Goal: Obtain resource: Obtain resource

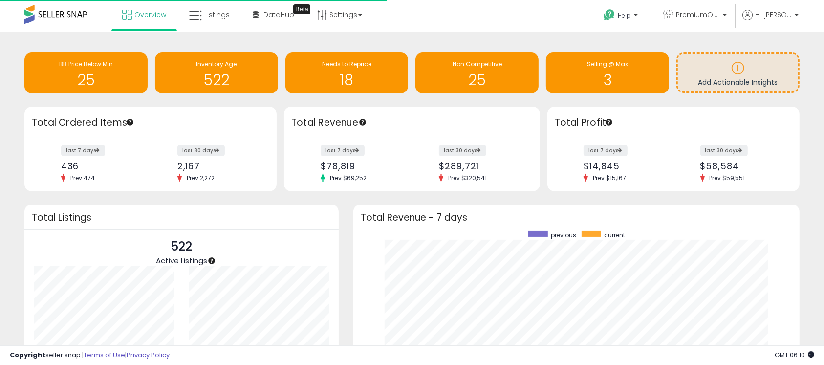
scroll to position [185, 426]
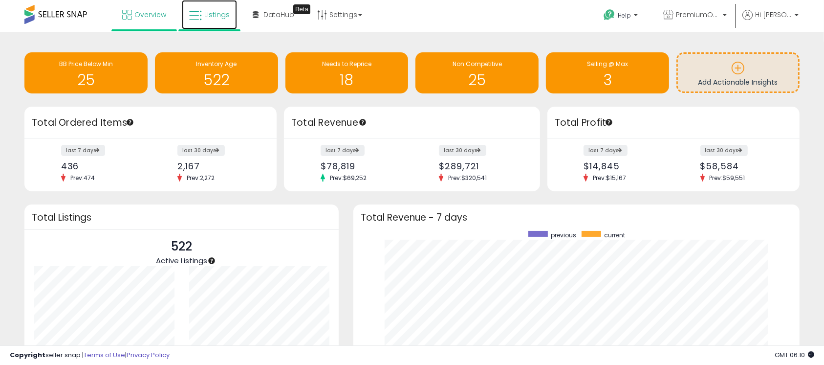
click at [203, 17] on link "Listings" at bounding box center [209, 14] width 55 height 29
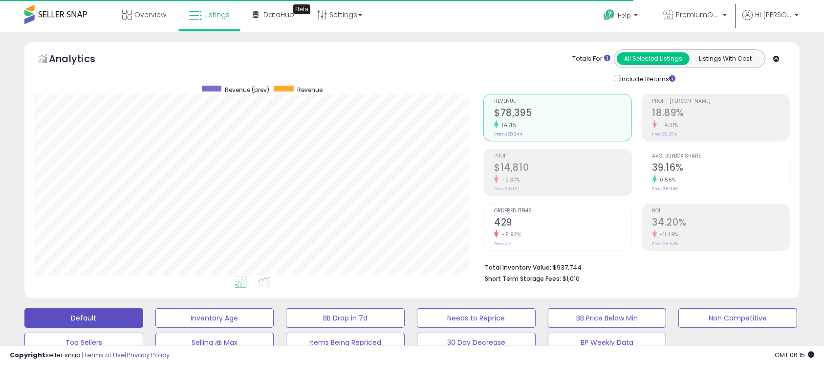
scroll to position [319, 0]
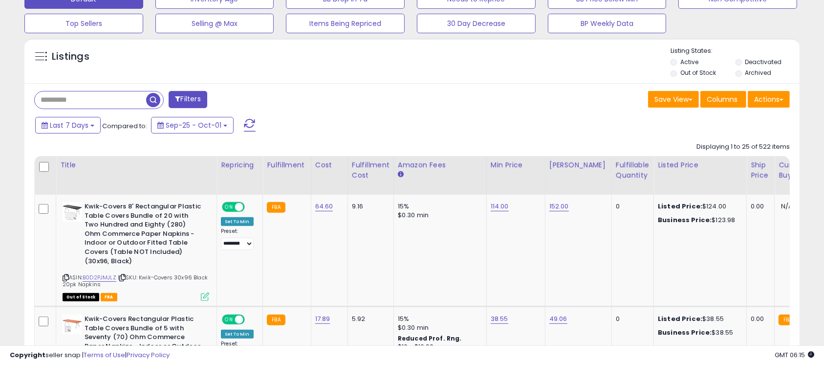
click at [82, 96] on input "text" at bounding box center [90, 99] width 111 height 17
paste input "**********"
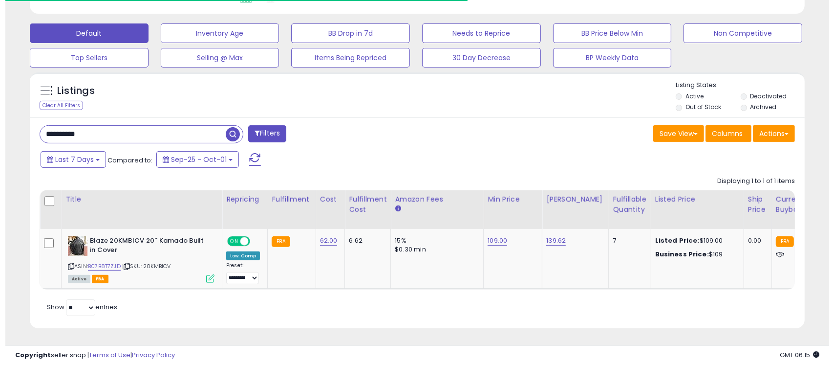
scroll to position [294, 0]
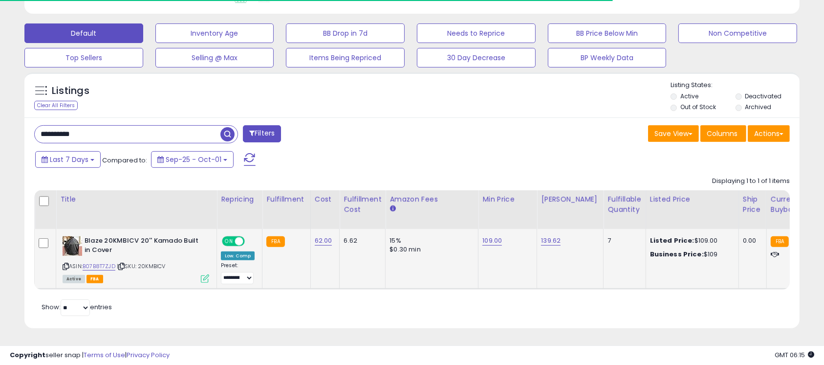
click at [204, 274] on icon at bounding box center [205, 278] width 8 height 8
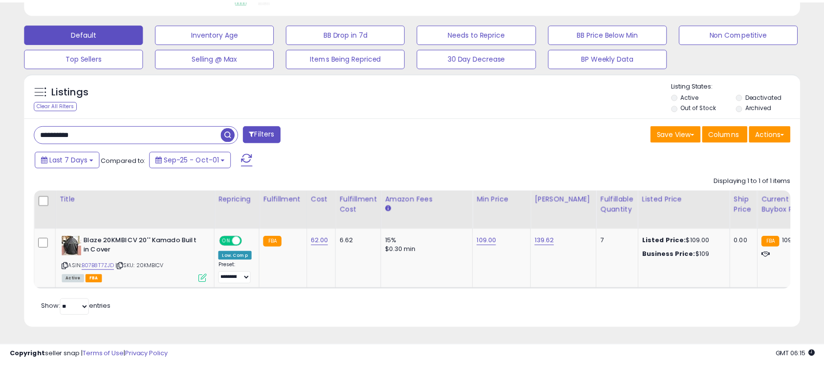
scroll to position [488642, 488393]
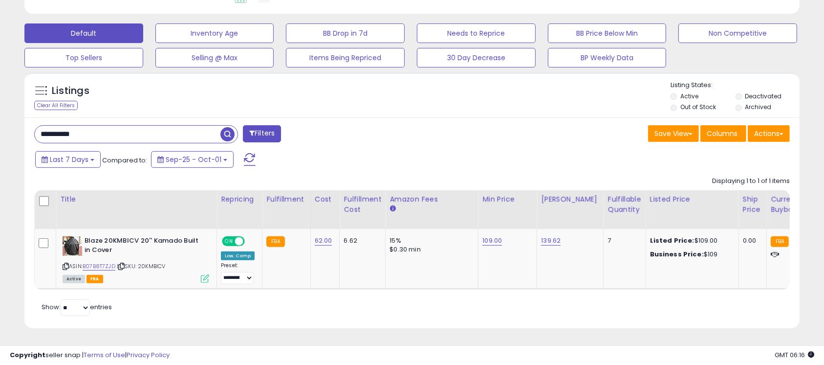
click at [150, 126] on input "**********" at bounding box center [128, 134] width 186 height 17
paste input "text"
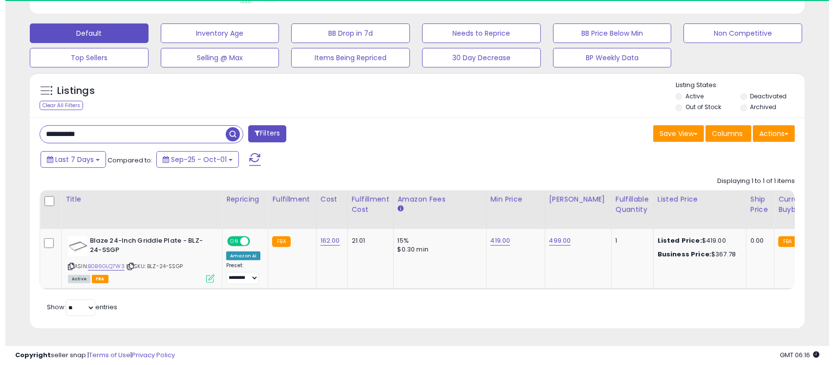
scroll to position [200, 450]
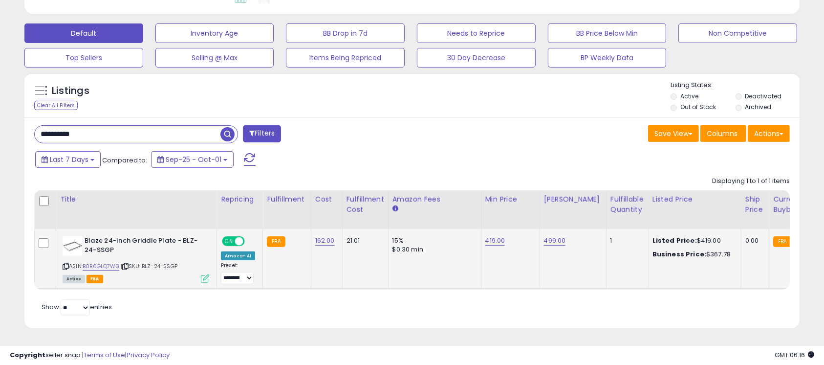
click at [204, 274] on icon at bounding box center [205, 278] width 8 height 8
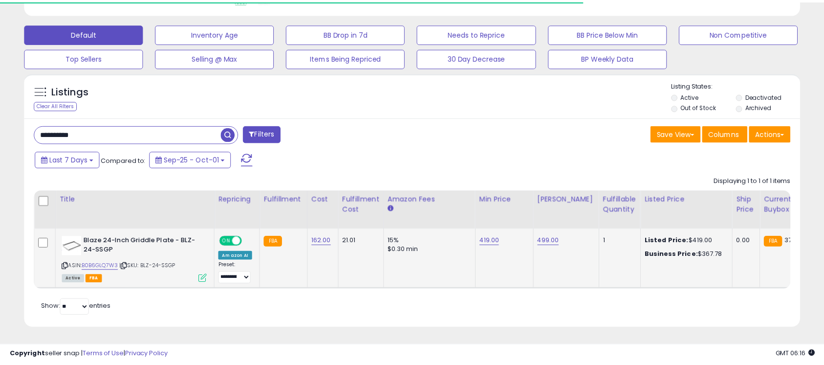
scroll to position [488642, 488393]
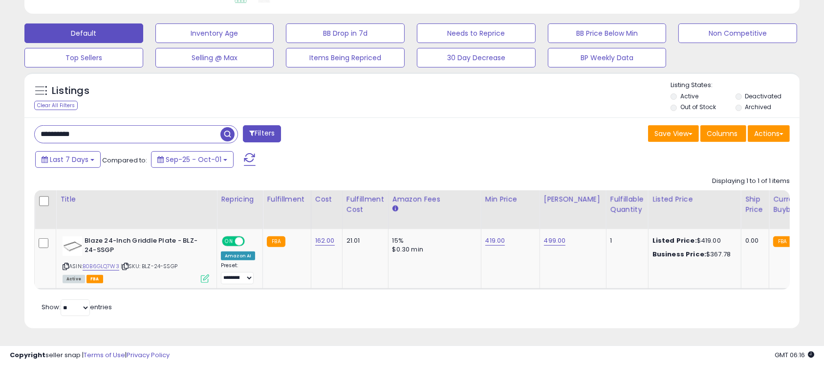
click at [174, 126] on input "**********" at bounding box center [128, 134] width 186 height 17
paste input "text"
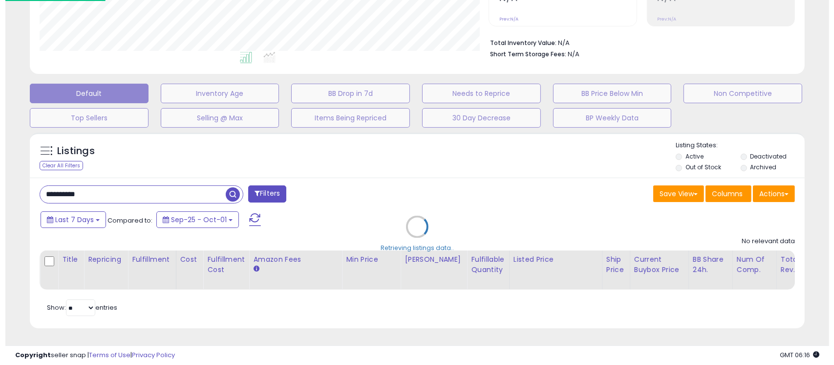
scroll to position [0, 0]
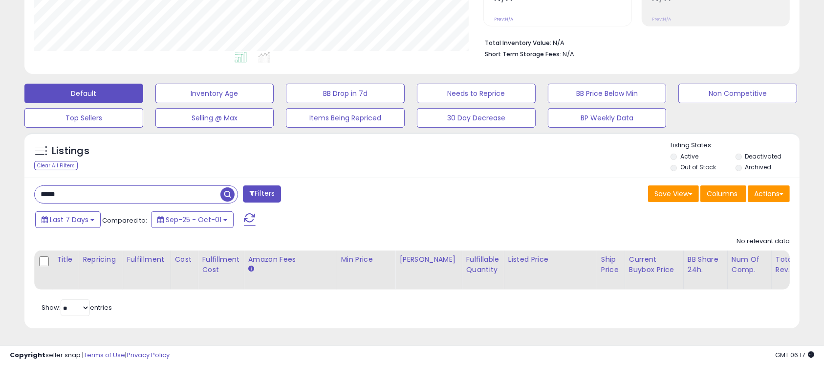
type input "*****"
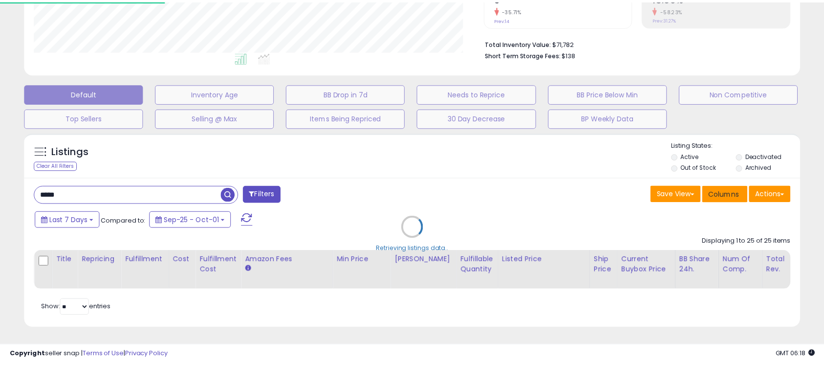
scroll to position [200, 455]
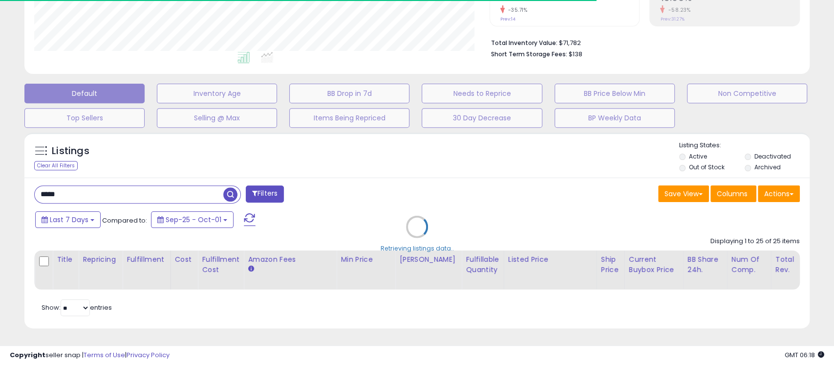
click at [516, 209] on div "Retrieving listings data.." at bounding box center [417, 234] width 800 height 213
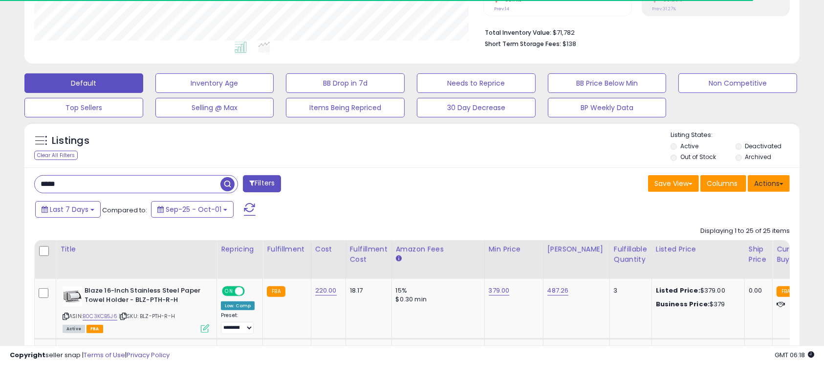
scroll to position [200, 450]
click at [770, 186] on button "Actions" at bounding box center [769, 183] width 42 height 17
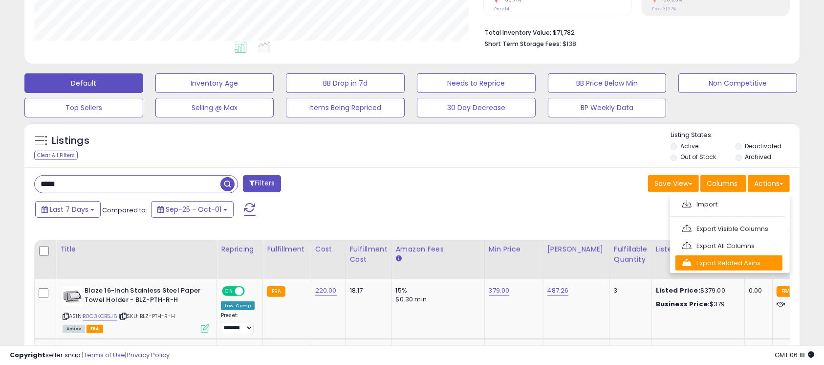
click at [737, 264] on link "Export Related Asins" at bounding box center [729, 262] width 107 height 15
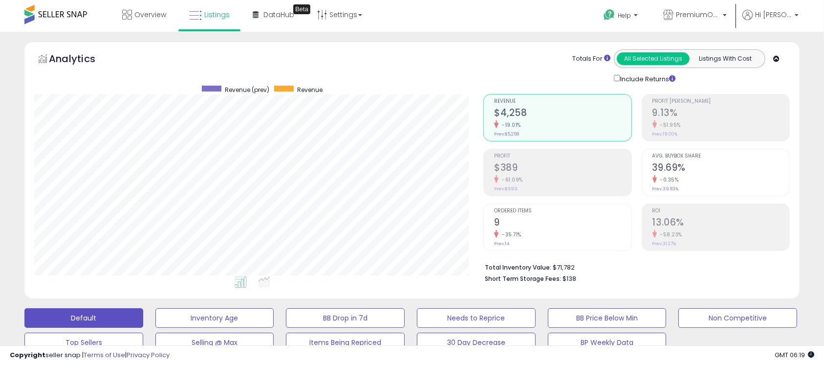
scroll to position [319, 0]
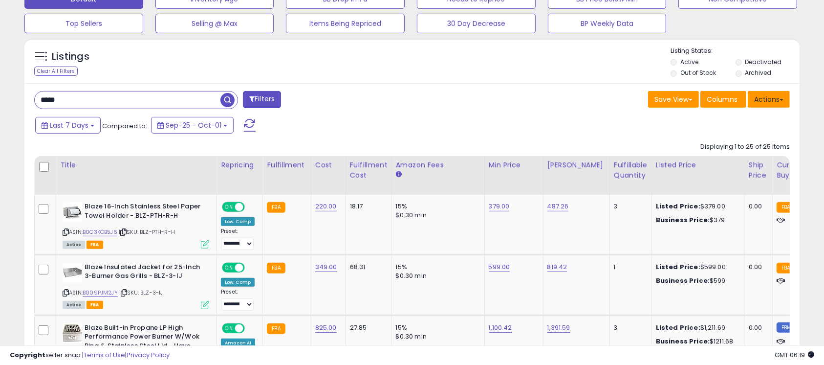
click at [778, 96] on button "Actions" at bounding box center [769, 99] width 42 height 17
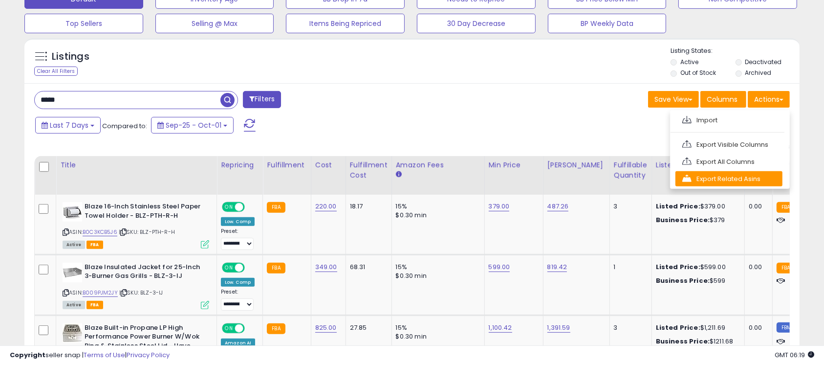
click at [762, 178] on link "Export Related Asins" at bounding box center [729, 178] width 107 height 15
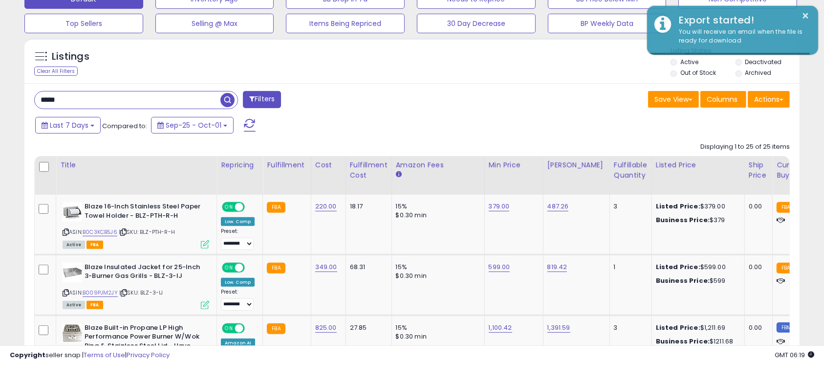
scroll to position [0, 0]
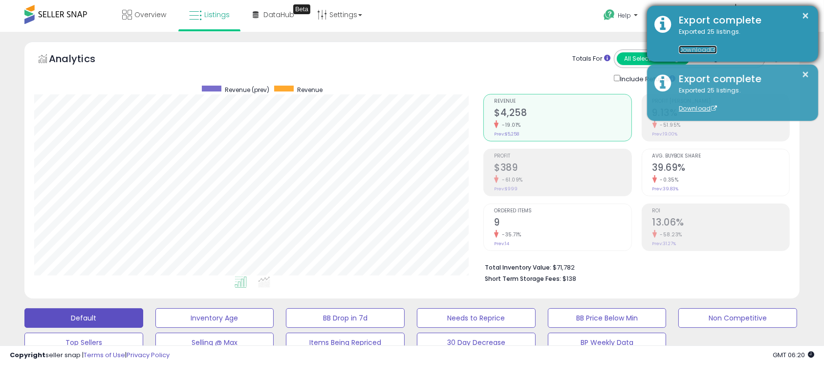
click at [698, 46] on link "Download" at bounding box center [698, 49] width 38 height 8
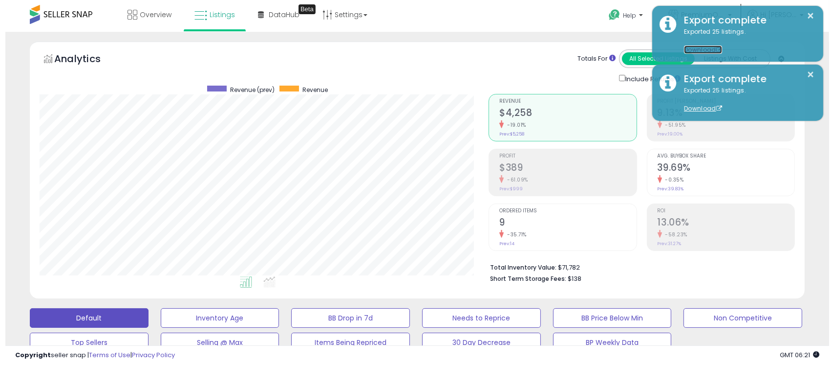
scroll to position [319, 0]
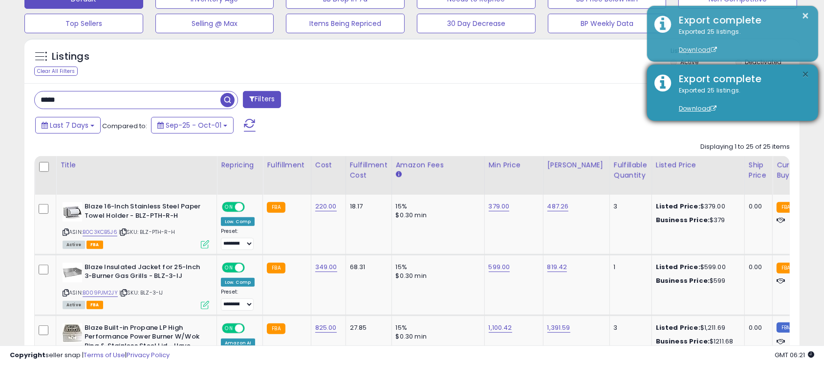
click at [806, 77] on button "×" at bounding box center [806, 74] width 8 height 12
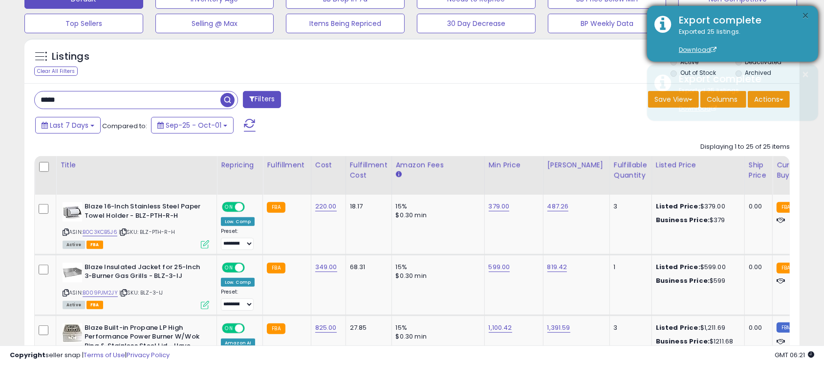
click at [809, 17] on button "×" at bounding box center [806, 16] width 8 height 12
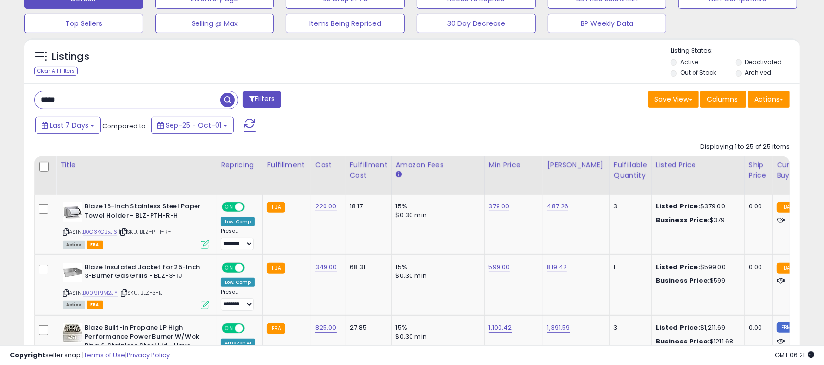
click at [262, 98] on button "Filters" at bounding box center [262, 99] width 38 height 17
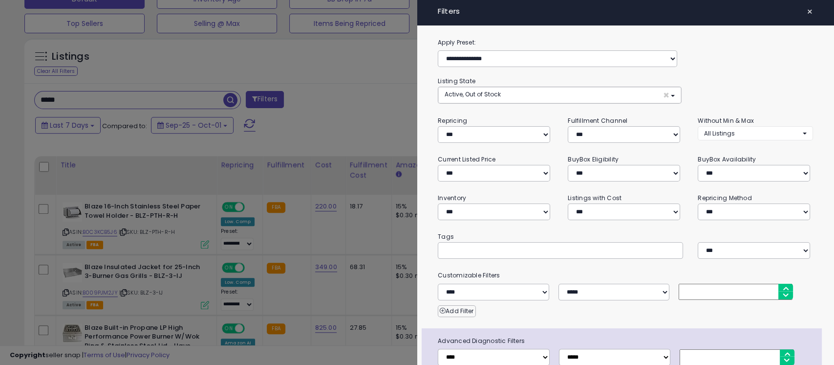
click at [807, 15] on span "×" at bounding box center [810, 12] width 6 height 14
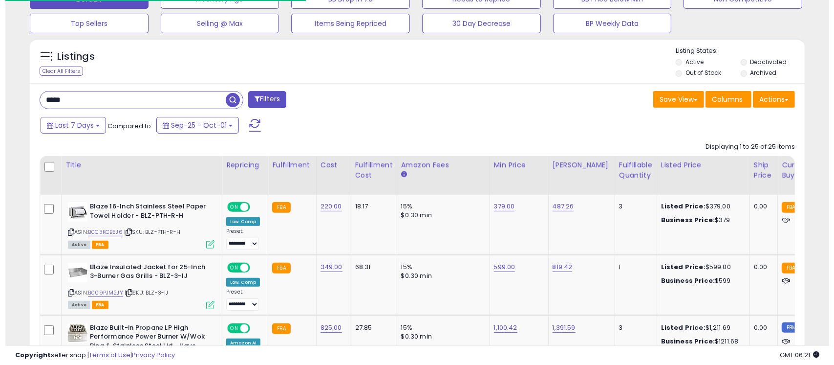
scroll to position [488642, 488393]
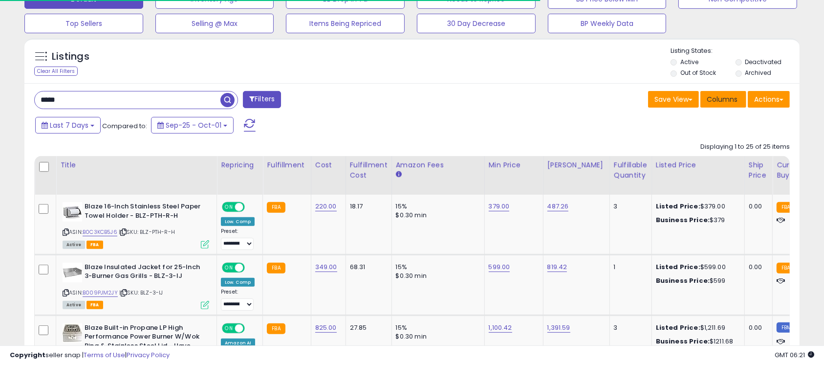
click at [708, 95] on span "Columns" at bounding box center [722, 99] width 31 height 10
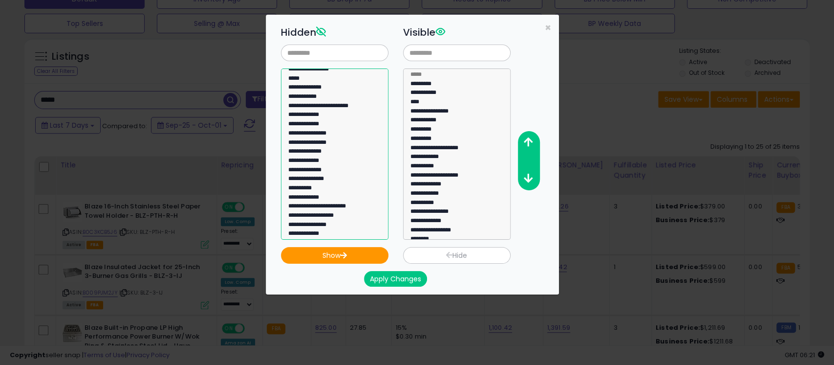
scroll to position [447, 0]
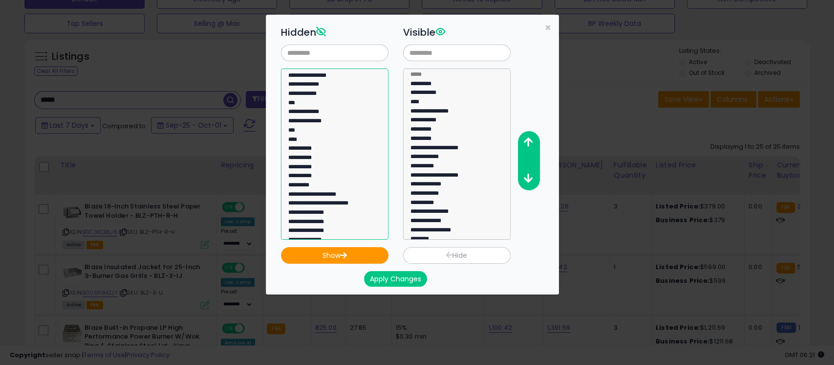
select select "***"
click at [317, 107] on option "***" at bounding box center [329, 104] width 85 height 9
click at [353, 252] on button "Show" at bounding box center [335, 255] width 108 height 17
select select
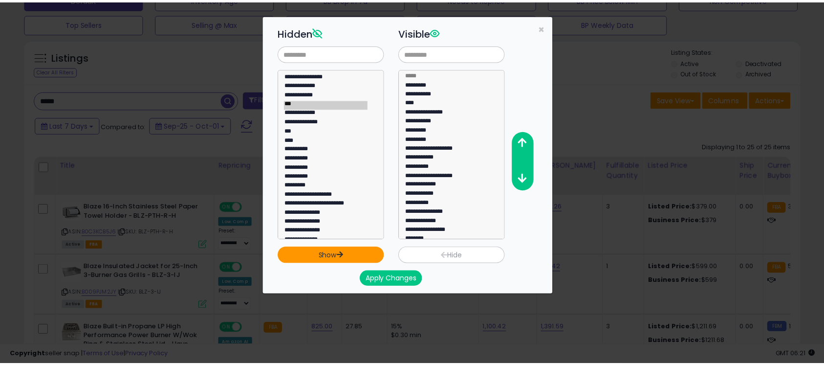
scroll to position [80, 0]
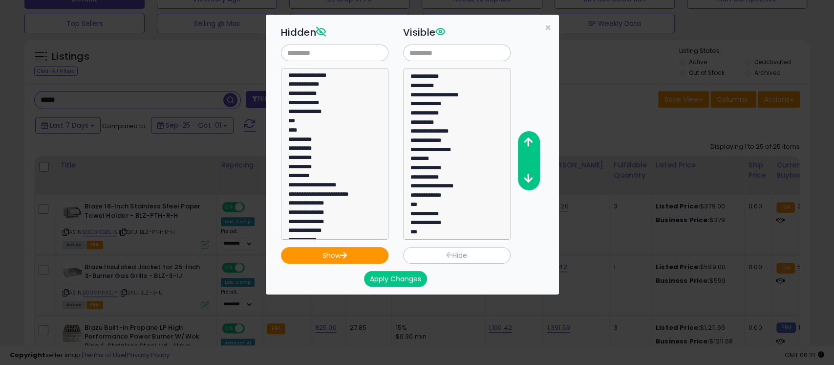
click at [396, 282] on button "Apply Changes" at bounding box center [395, 279] width 63 height 16
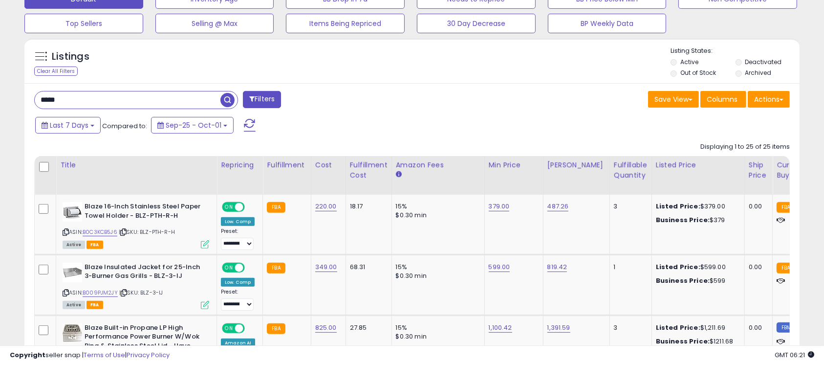
scroll to position [488642, 488393]
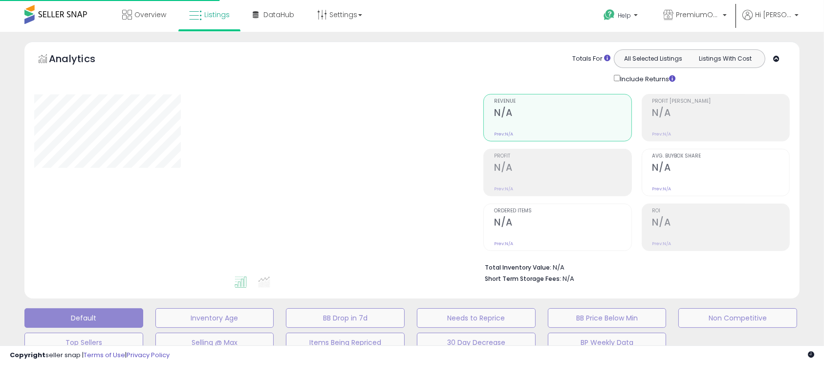
scroll to position [314, 0]
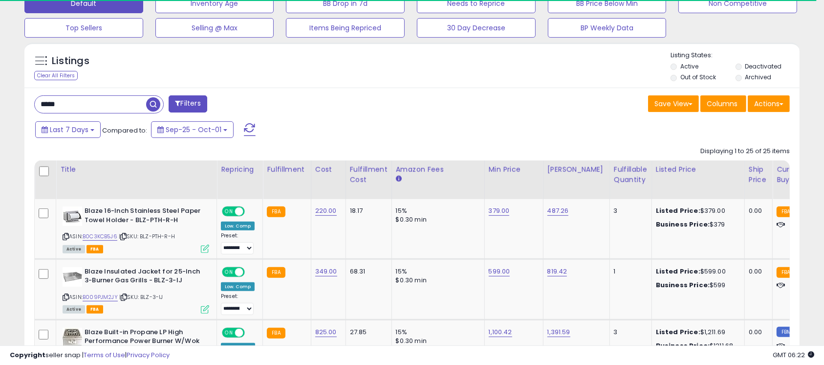
click at [97, 104] on input "*****" at bounding box center [90, 104] width 111 height 17
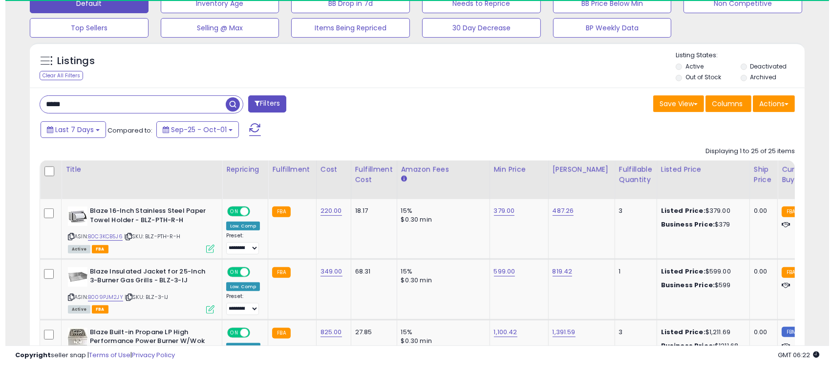
scroll to position [200, 450]
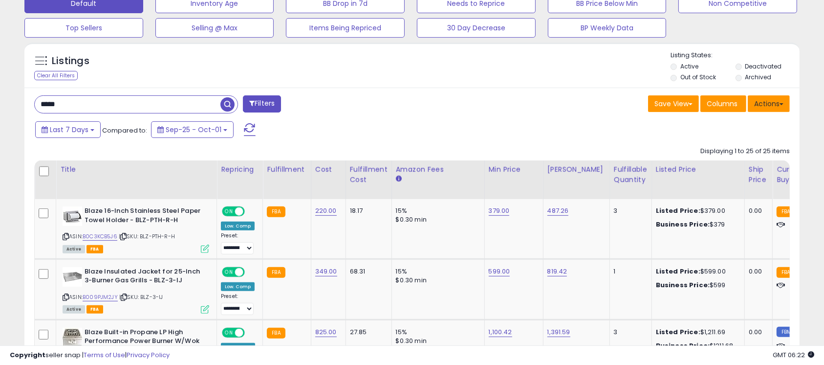
click at [782, 103] on span at bounding box center [782, 104] width 4 height 2
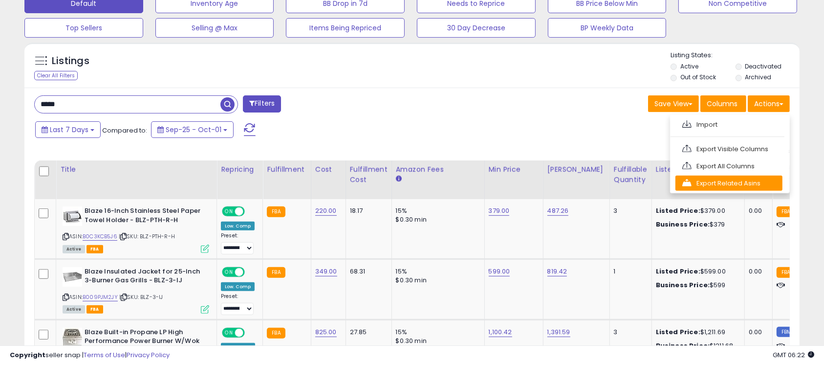
click at [732, 182] on link "Export Related Asins" at bounding box center [729, 182] width 107 height 15
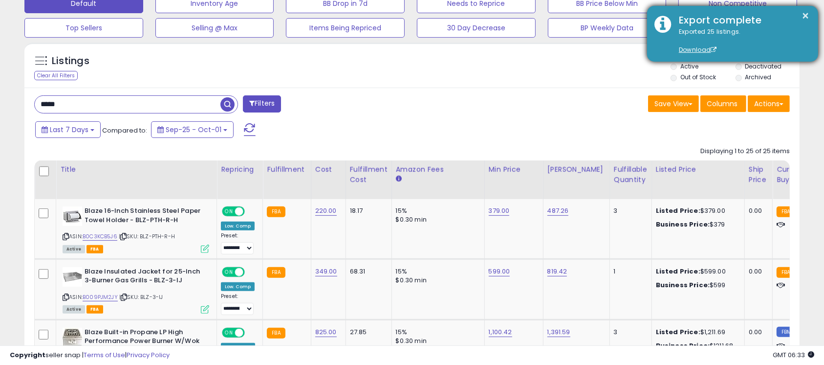
click at [810, 14] on div "Export complete" at bounding box center [741, 20] width 139 height 14
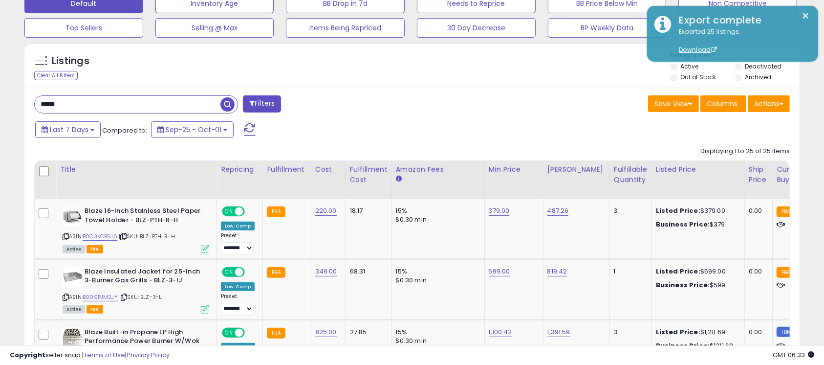
click at [127, 110] on input "*****" at bounding box center [128, 104] width 186 height 17
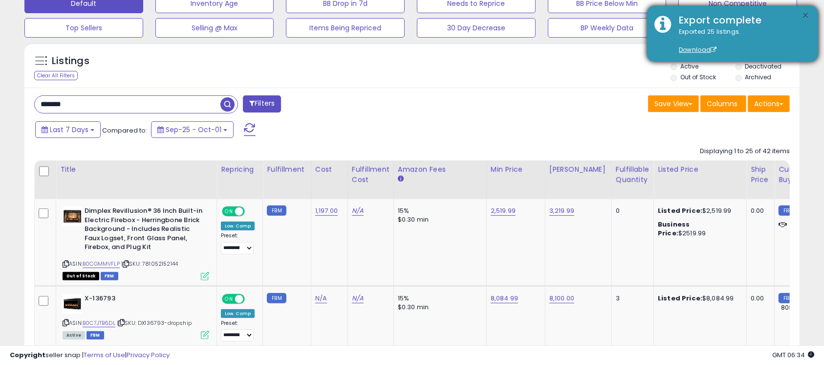
click at [806, 11] on button "×" at bounding box center [806, 16] width 8 height 12
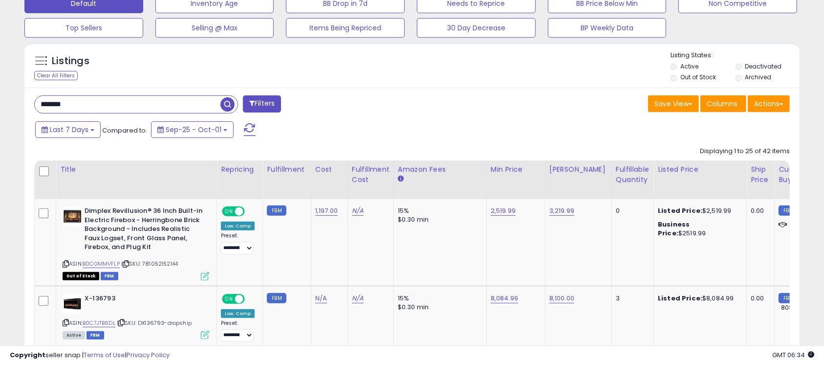
click at [169, 105] on input "*******" at bounding box center [128, 104] width 186 height 17
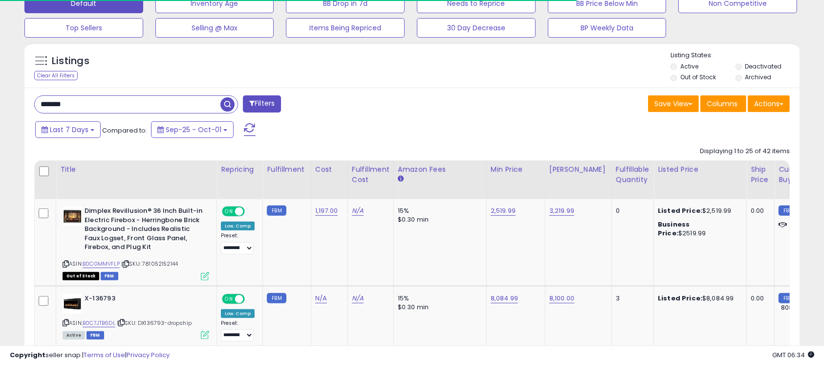
scroll to position [488642, 488393]
click at [782, 104] on span at bounding box center [782, 104] width 4 height 2
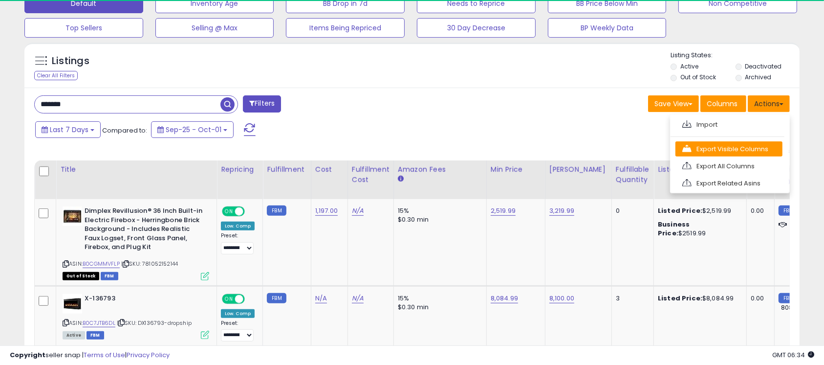
scroll to position [200, 450]
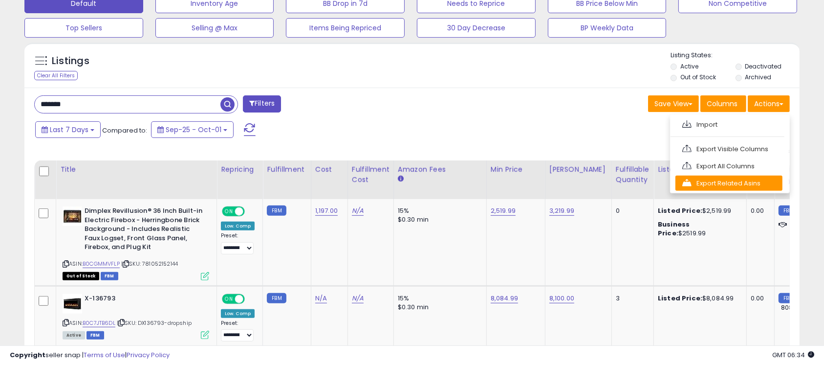
click at [751, 186] on link "Export Related Asins" at bounding box center [729, 182] width 107 height 15
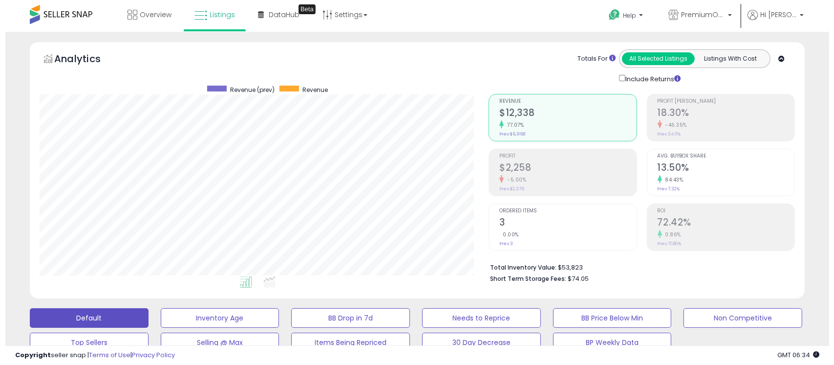
scroll to position [319, 0]
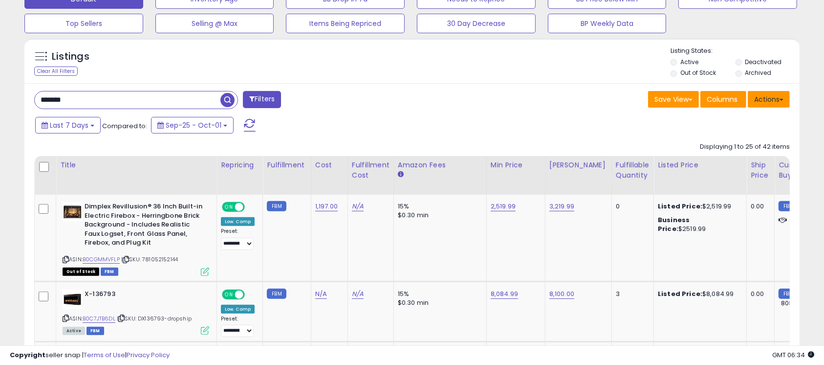
click at [767, 96] on button "Actions" at bounding box center [769, 99] width 42 height 17
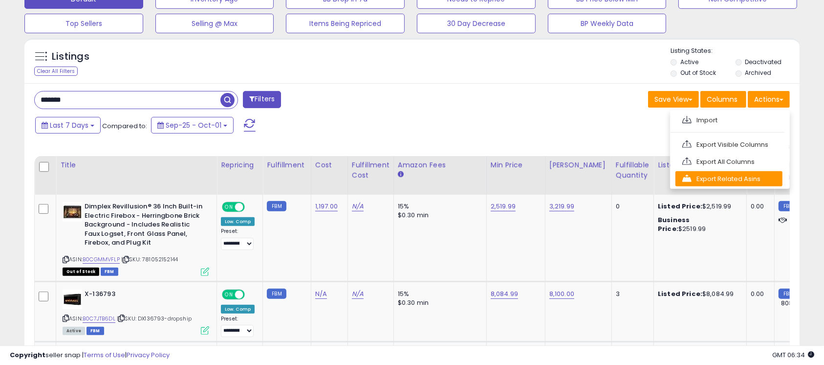
click at [763, 179] on link "Export Related Asins" at bounding box center [729, 178] width 107 height 15
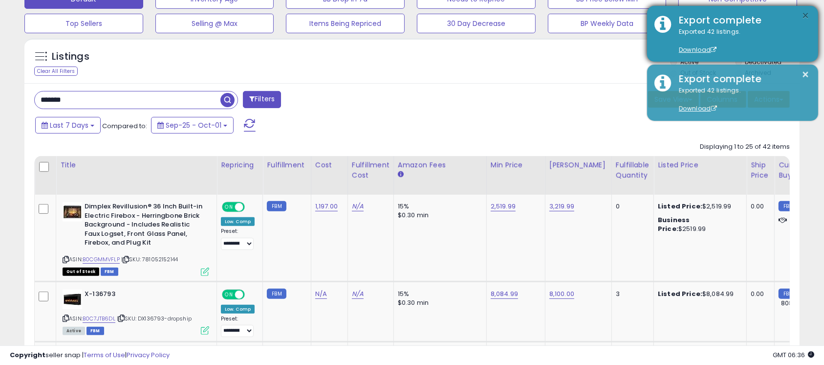
click at [809, 16] on button "×" at bounding box center [806, 16] width 8 height 12
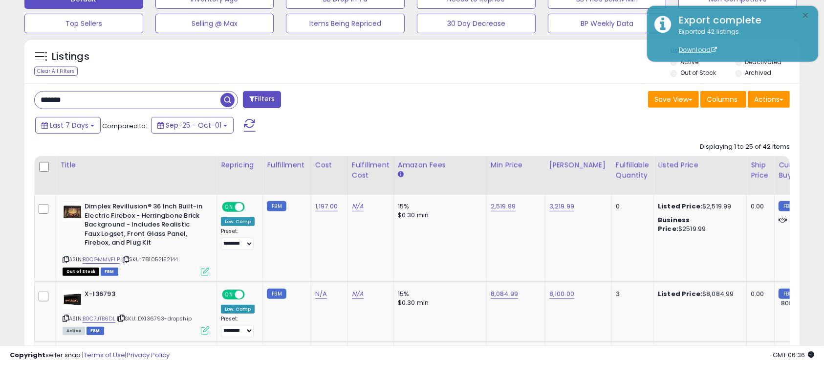
click at [809, 16] on button "×" at bounding box center [806, 16] width 8 height 12
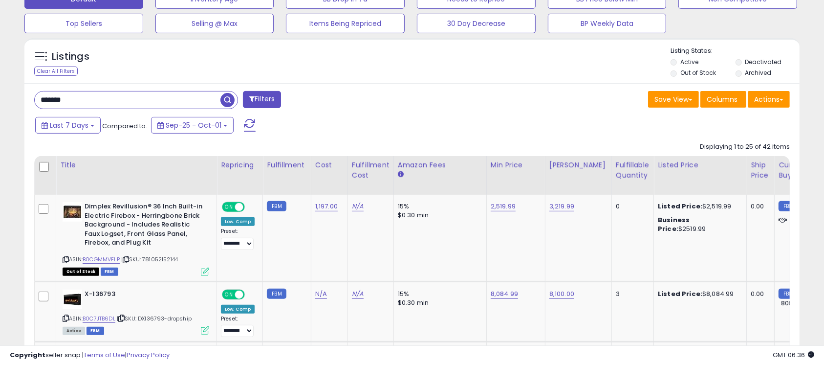
click at [133, 101] on input "*******" at bounding box center [128, 99] width 186 height 17
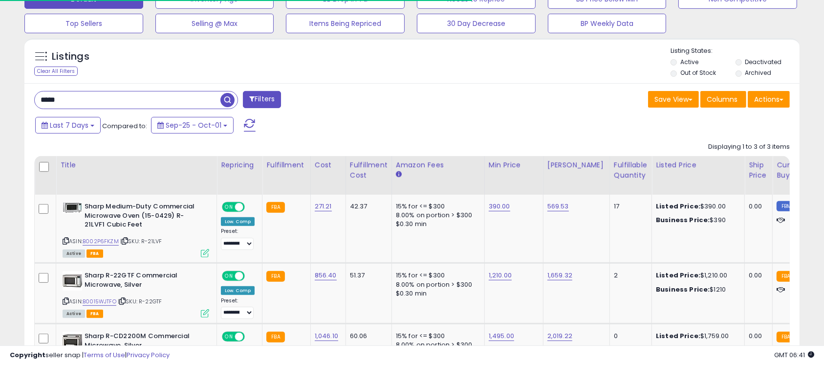
scroll to position [488642, 488393]
click at [3, 255] on div "**********" at bounding box center [412, 86] width 824 height 747
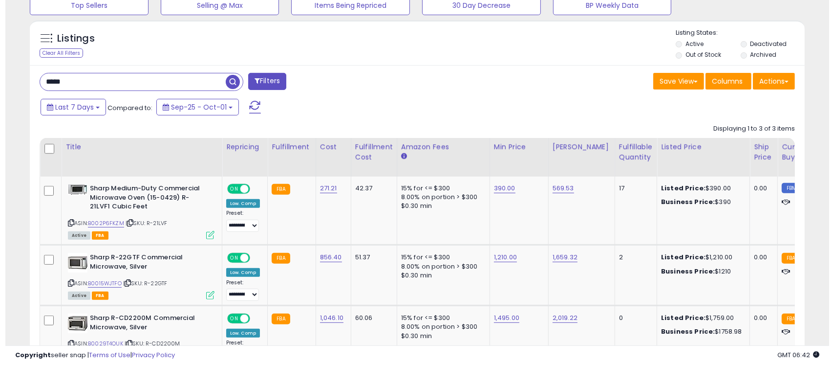
scroll to position [319, 0]
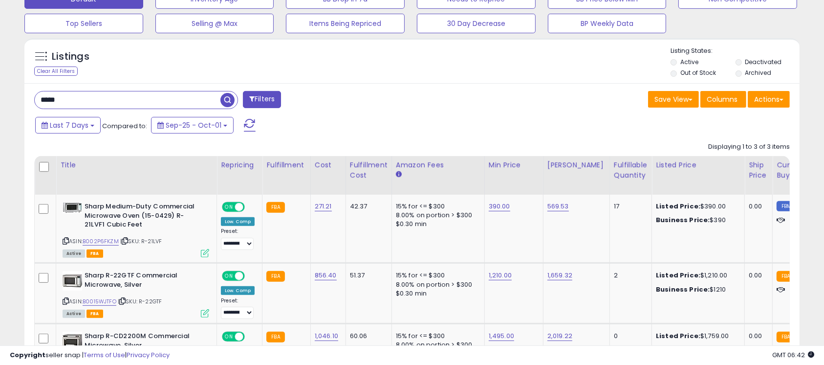
click at [73, 105] on input "*****" at bounding box center [128, 99] width 186 height 17
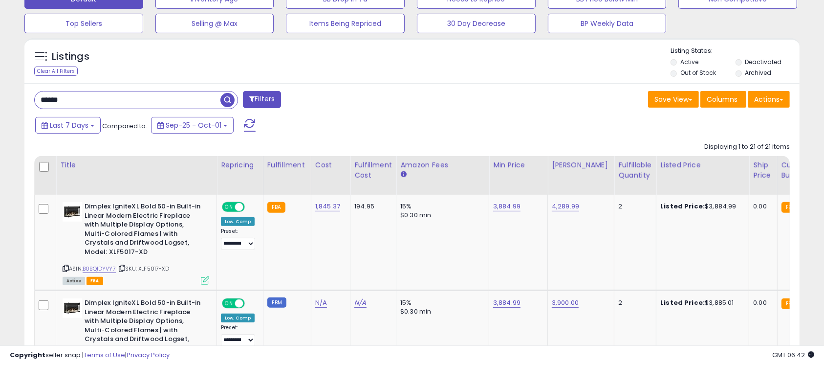
scroll to position [200, 450]
click at [770, 98] on button "Actions" at bounding box center [769, 99] width 42 height 17
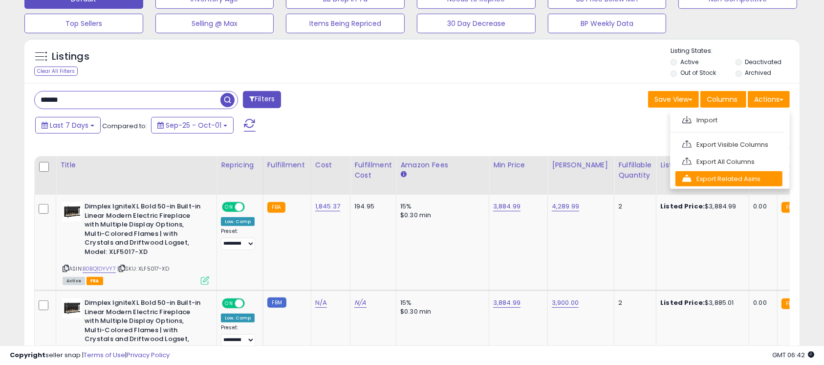
click at [758, 178] on link "Export Related Asins" at bounding box center [729, 178] width 107 height 15
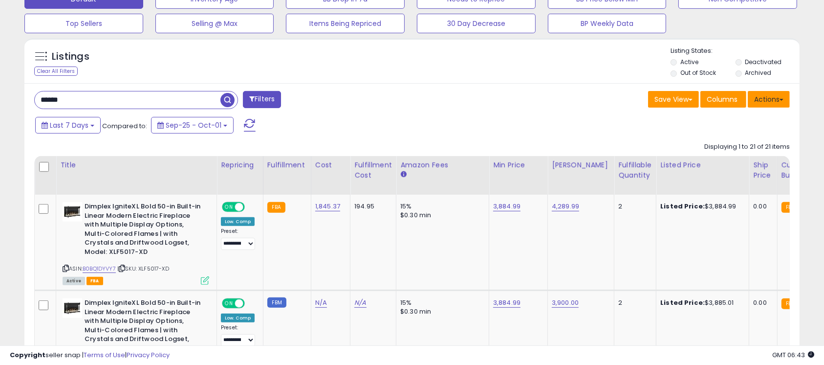
click at [774, 98] on button "Actions" at bounding box center [769, 99] width 42 height 17
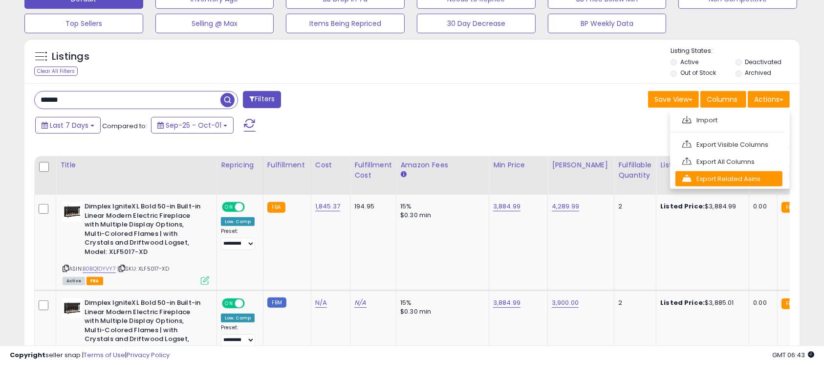
click at [745, 174] on link "Export Related Asins" at bounding box center [729, 178] width 107 height 15
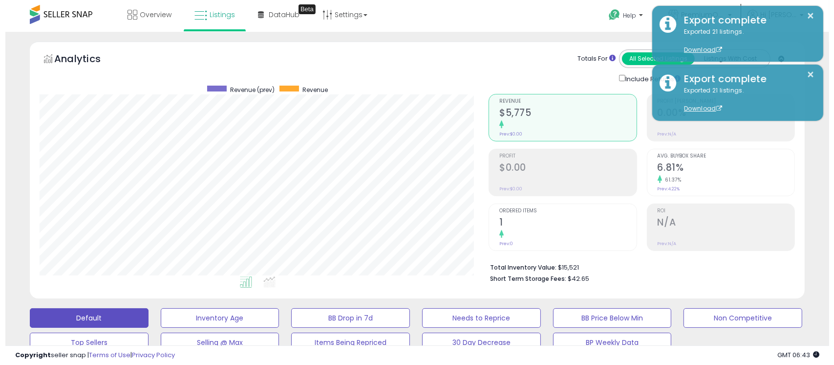
scroll to position [319, 0]
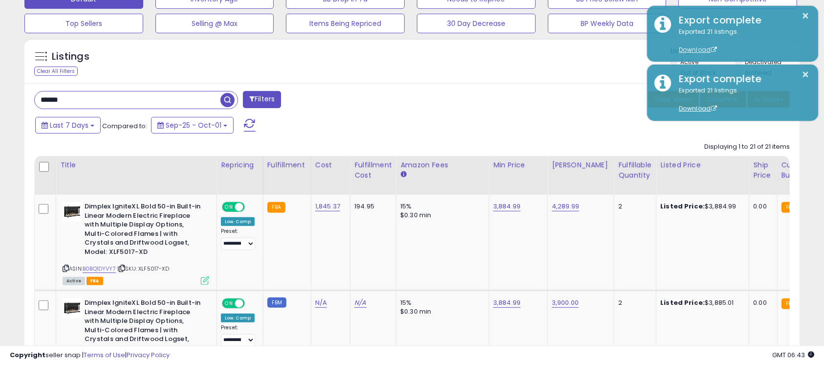
click at [116, 97] on input "******" at bounding box center [128, 99] width 186 height 17
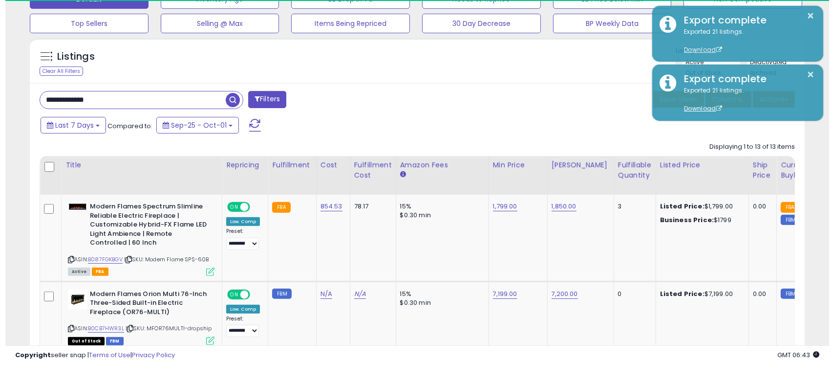
scroll to position [200, 450]
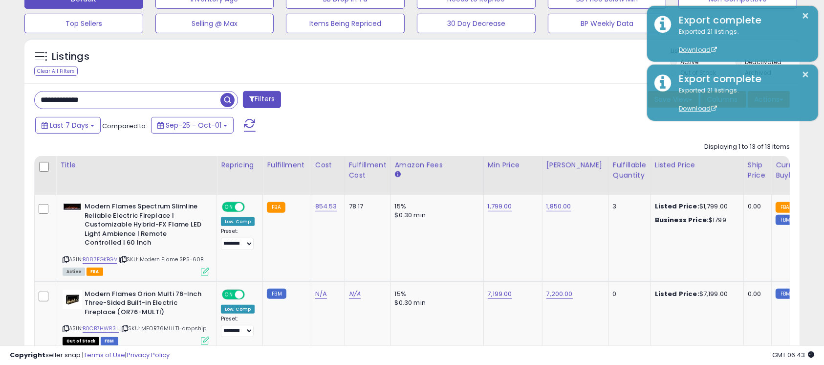
click at [136, 100] on input "**********" at bounding box center [128, 99] width 186 height 17
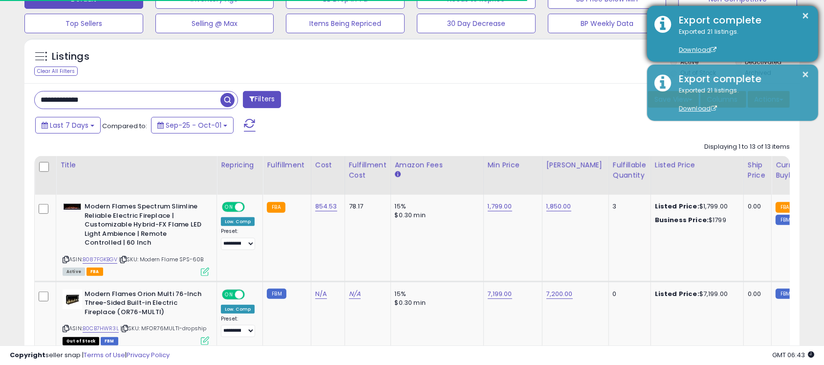
scroll to position [488642, 488393]
click at [814, 17] on div "× Export complete Exported 21 listings. Download" at bounding box center [732, 34] width 171 height 56
click at [810, 15] on div "Export complete" at bounding box center [741, 20] width 139 height 14
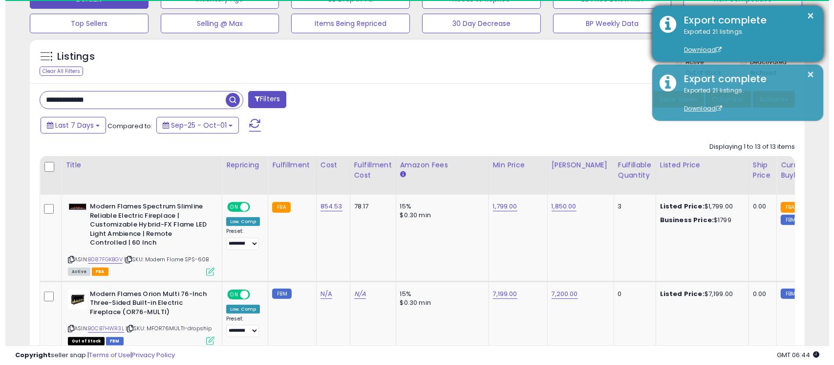
scroll to position [200, 450]
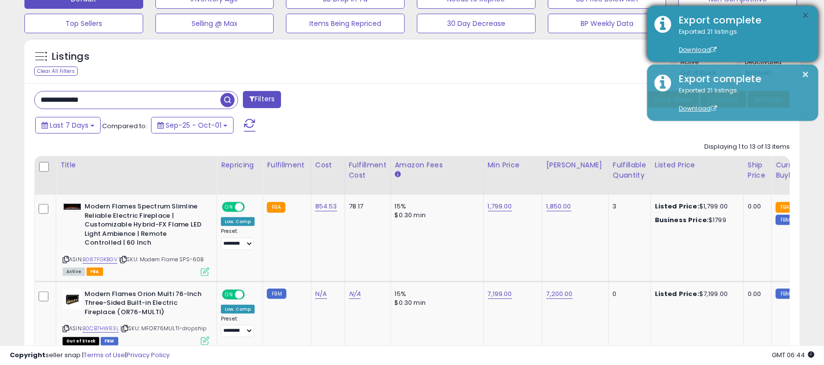
click at [809, 17] on button "×" at bounding box center [806, 16] width 8 height 12
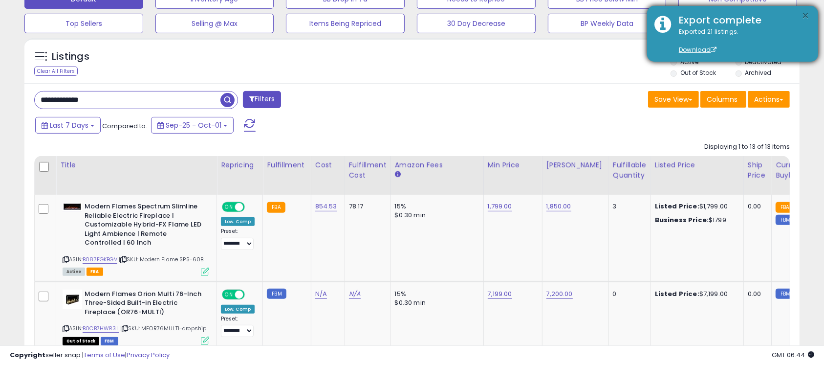
click at [807, 14] on button "×" at bounding box center [806, 16] width 8 height 12
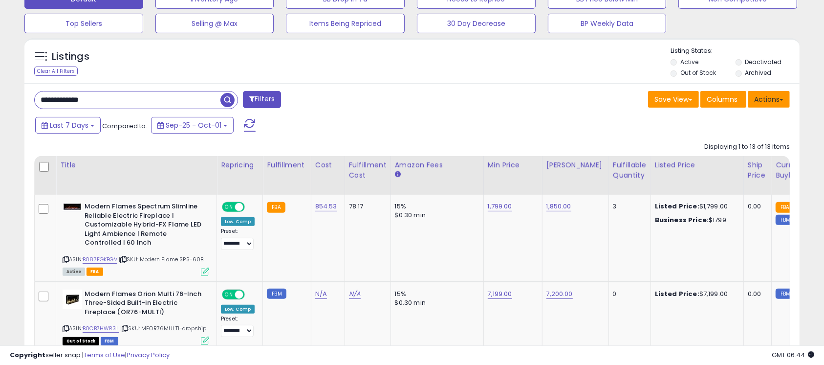
click at [775, 102] on button "Actions" at bounding box center [769, 99] width 42 height 17
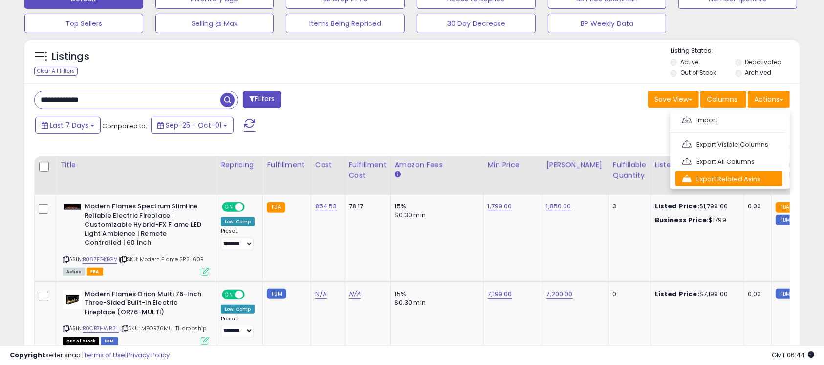
click at [756, 183] on link "Export Related Asins" at bounding box center [729, 178] width 107 height 15
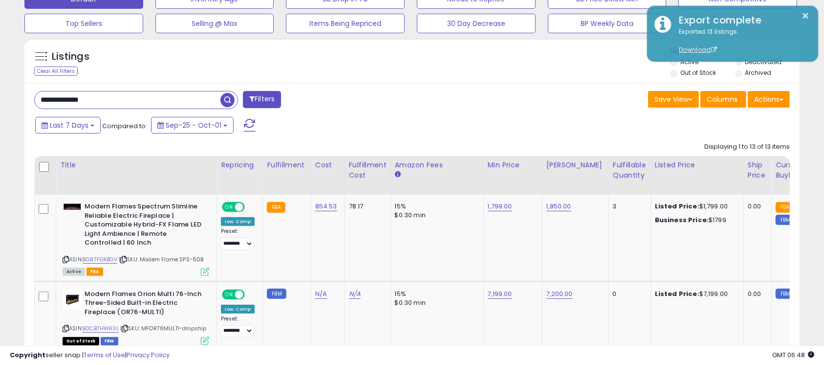
click at [129, 99] on input "**********" at bounding box center [128, 99] width 186 height 17
paste input "text"
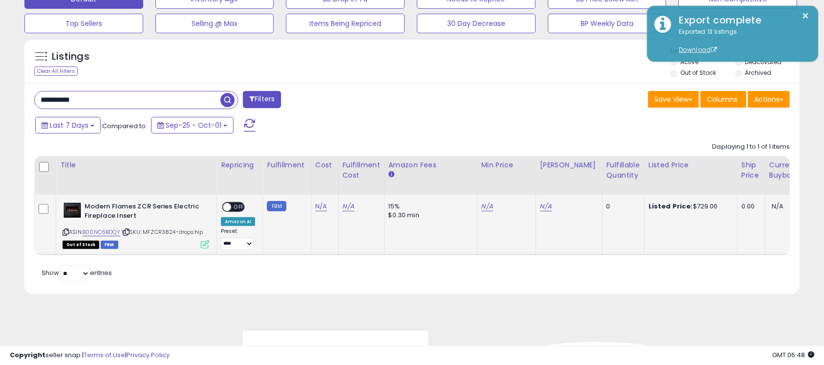
click at [203, 244] on icon at bounding box center [205, 244] width 8 height 8
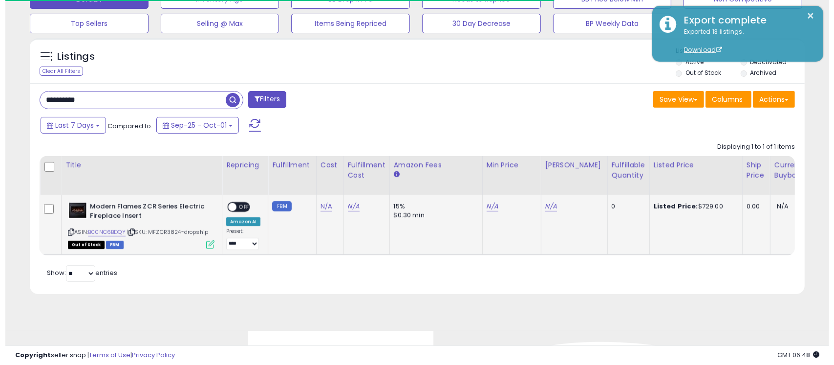
scroll to position [488642, 488393]
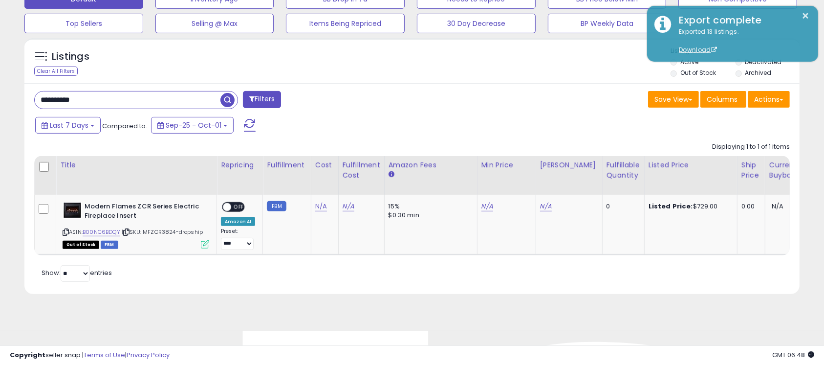
click at [169, 102] on input "**********" at bounding box center [128, 99] width 186 height 17
paste input "text"
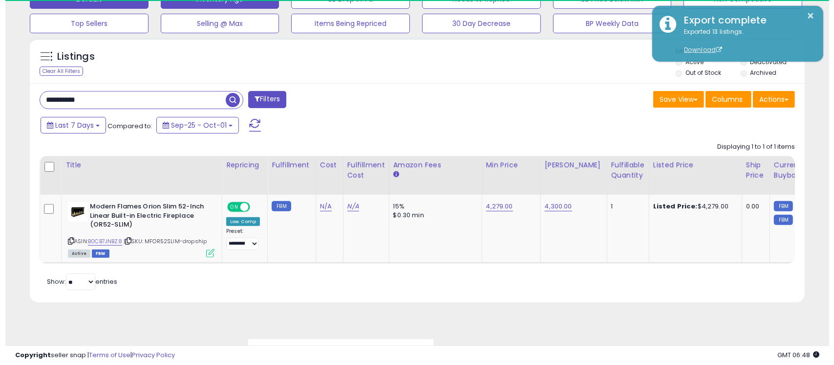
scroll to position [200, 450]
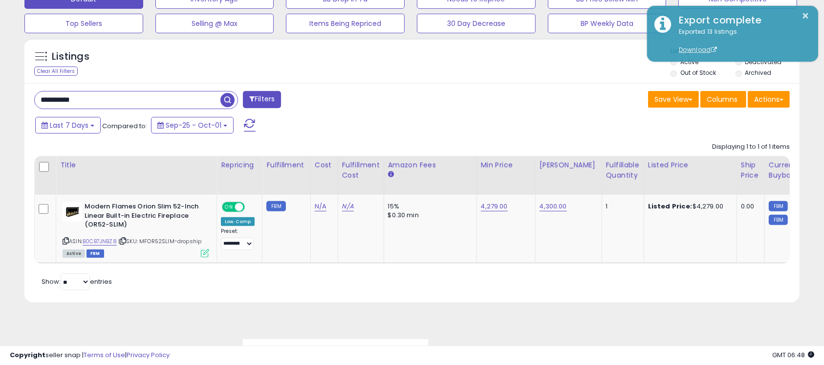
paste input "text"
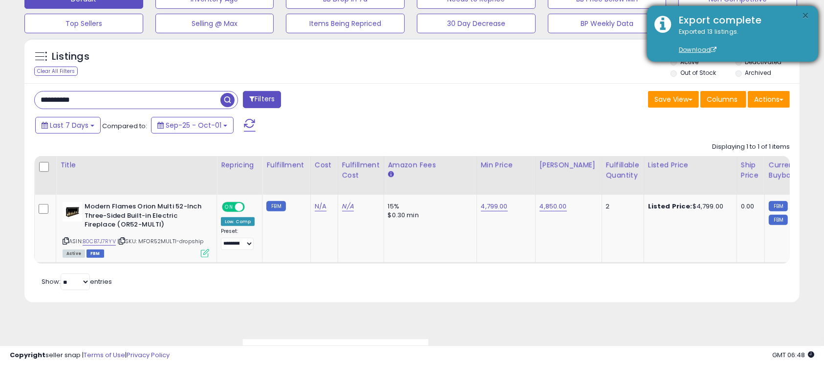
click at [804, 14] on button "×" at bounding box center [806, 16] width 8 height 12
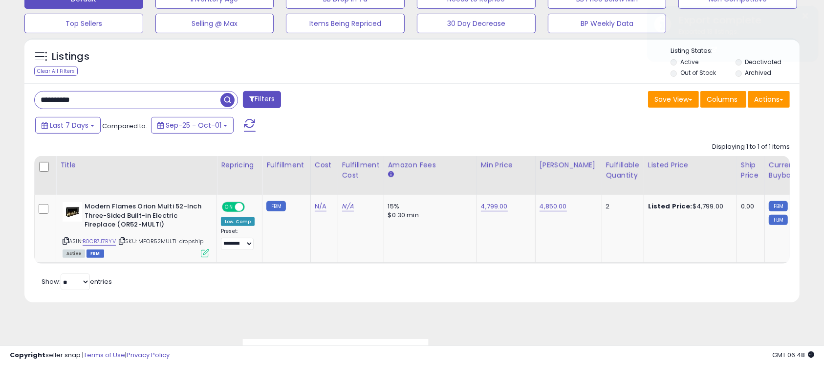
click at [155, 101] on input "**********" at bounding box center [128, 99] width 186 height 17
paste input "text"
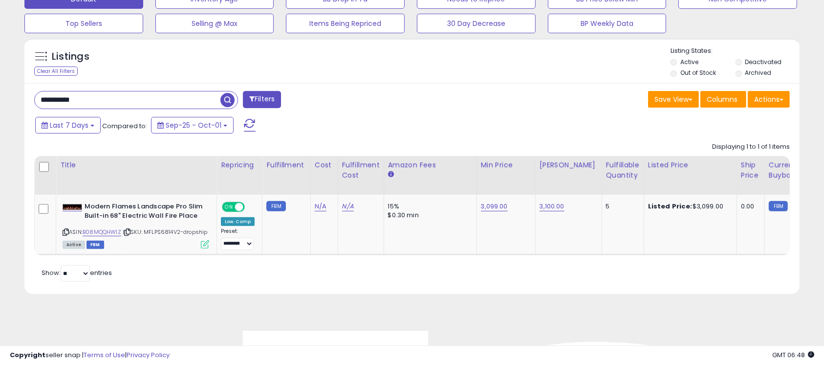
paste input "text"
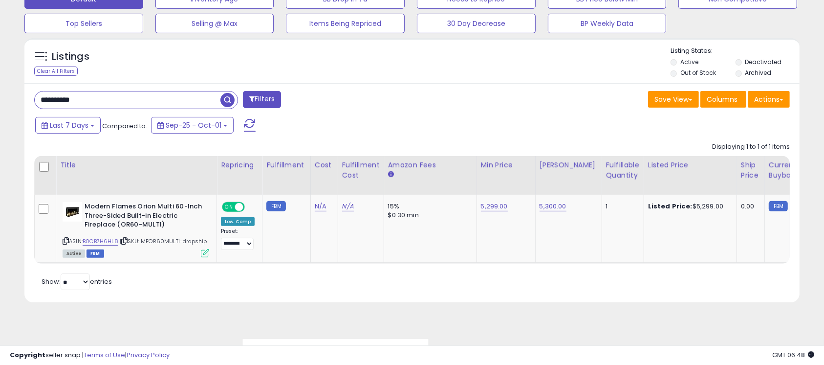
paste input "text"
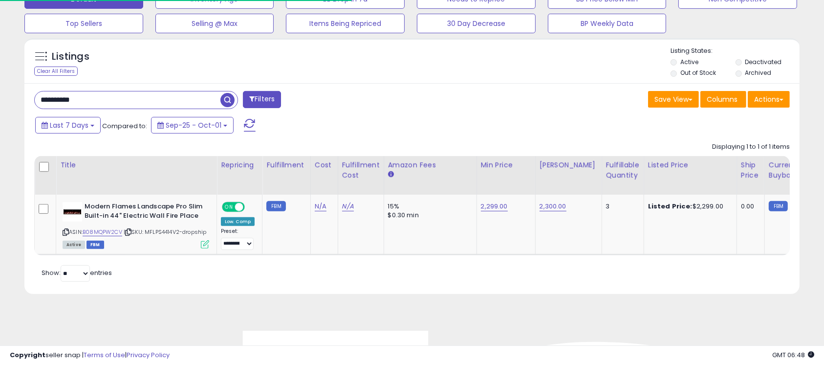
scroll to position [0, 0]
paste input "text"
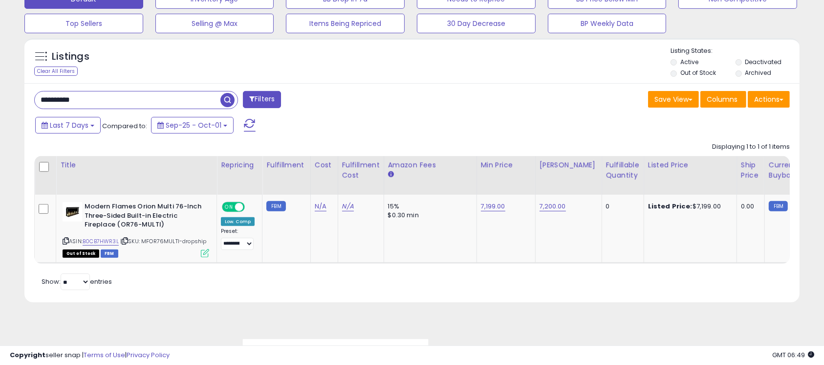
paste input "text"
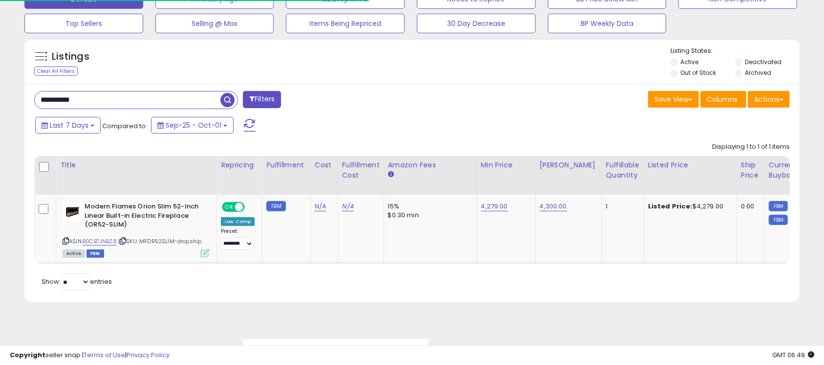
scroll to position [488642, 488393]
paste input "text"
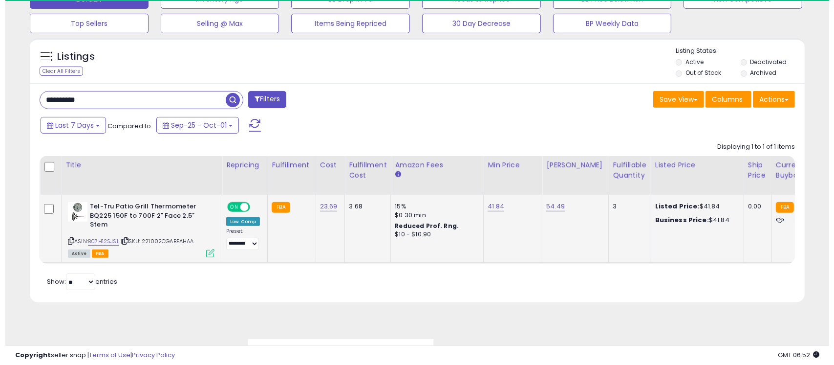
scroll to position [200, 450]
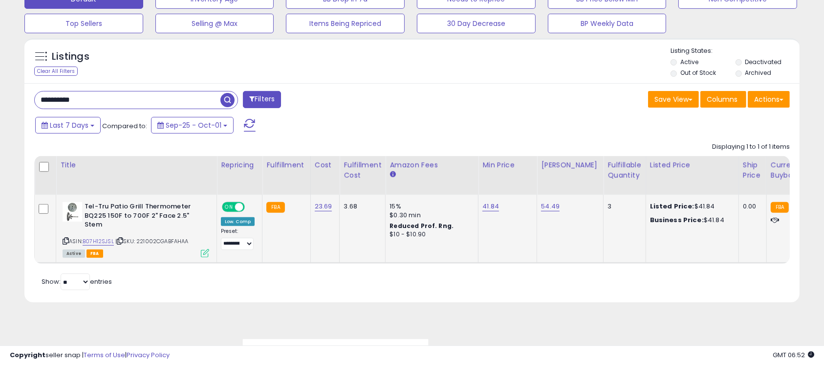
click at [204, 252] on icon at bounding box center [205, 253] width 8 height 8
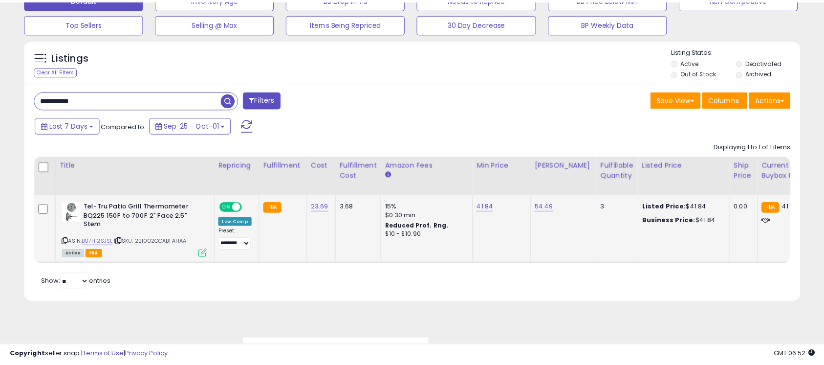
scroll to position [488642, 488393]
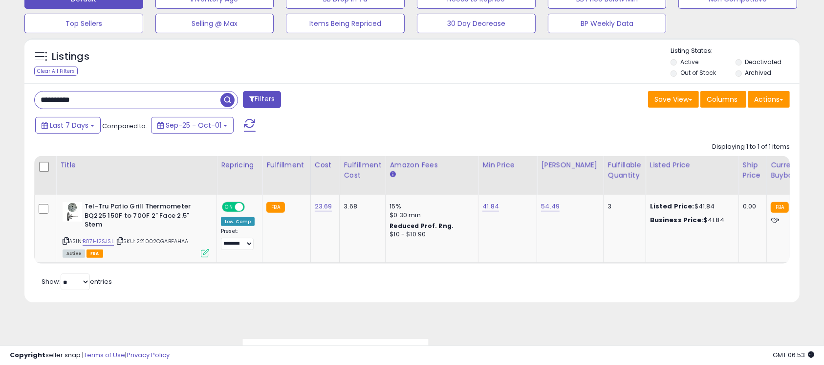
click at [141, 100] on input "**********" at bounding box center [128, 99] width 186 height 17
paste input "text"
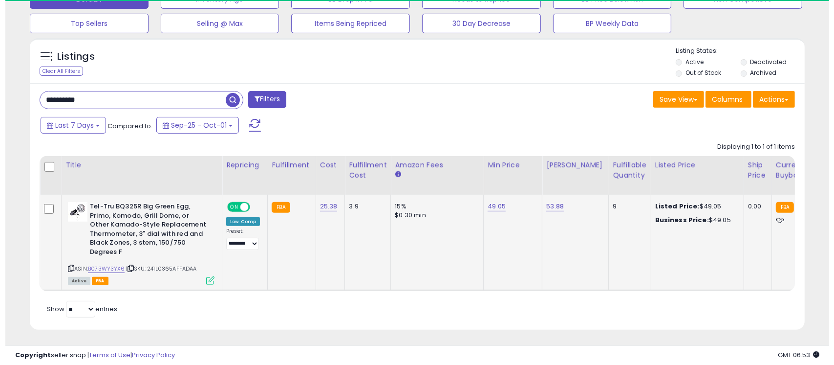
scroll to position [200, 450]
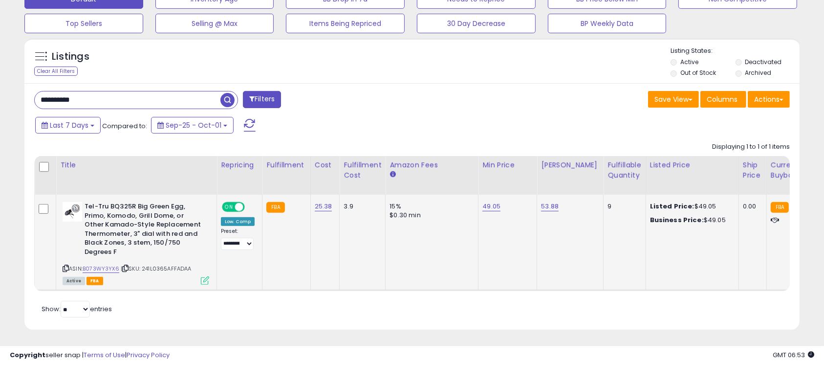
click at [202, 279] on icon at bounding box center [205, 280] width 8 height 8
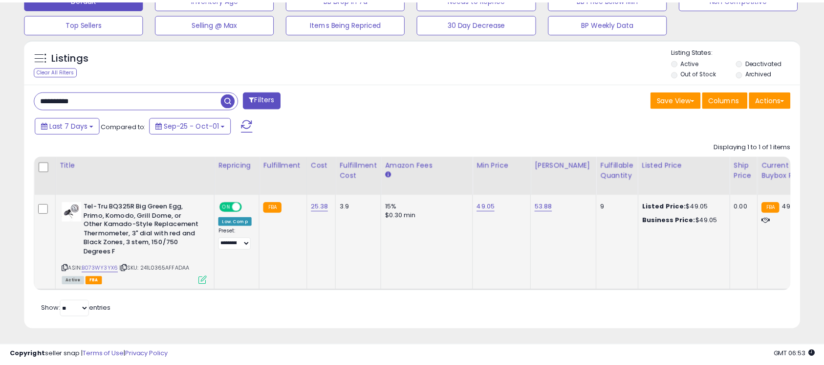
scroll to position [488642, 488393]
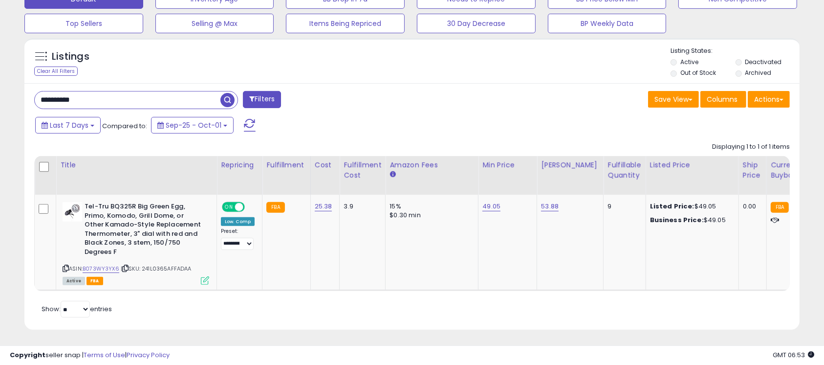
click at [125, 100] on input "**********" at bounding box center [128, 99] width 186 height 17
paste input "text"
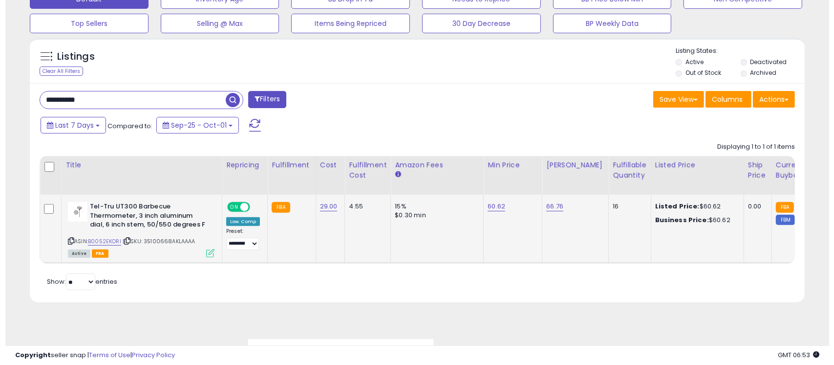
scroll to position [200, 450]
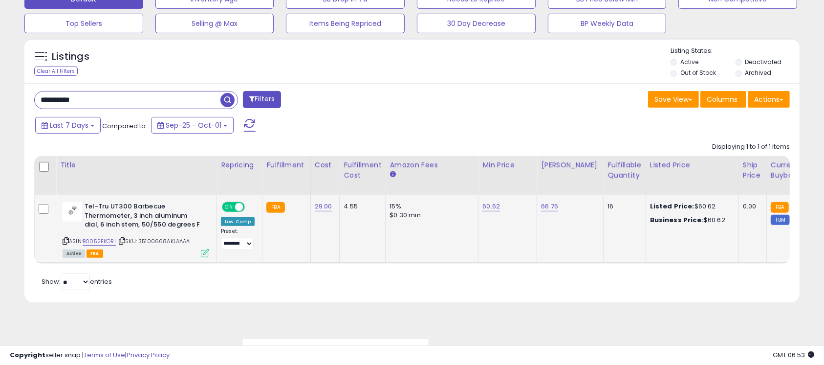
click at [201, 253] on icon at bounding box center [205, 253] width 8 height 8
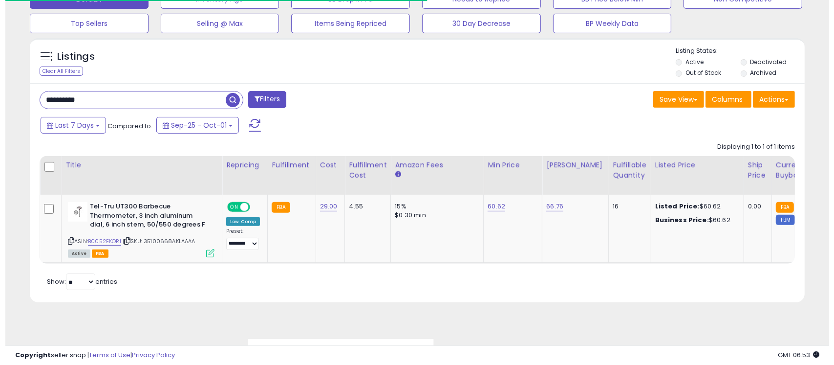
scroll to position [488642, 488393]
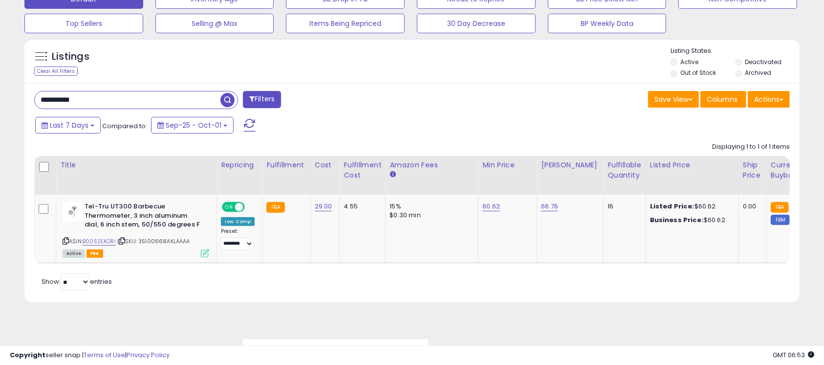
click at [201, 253] on icon at bounding box center [205, 253] width 8 height 8
click at [162, 91] on input "**********" at bounding box center [128, 99] width 186 height 17
paste input "text"
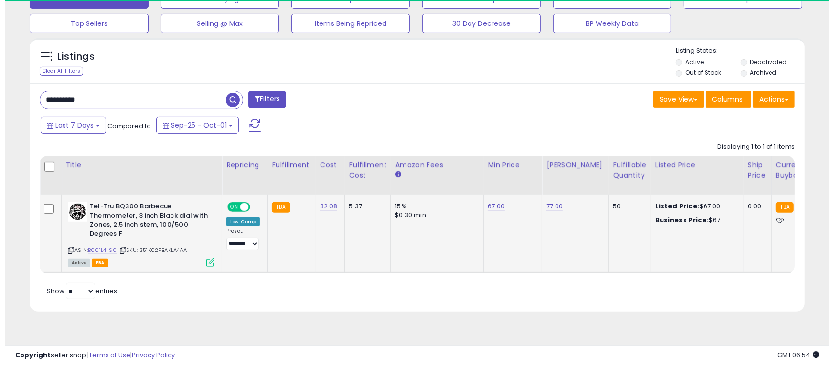
scroll to position [200, 450]
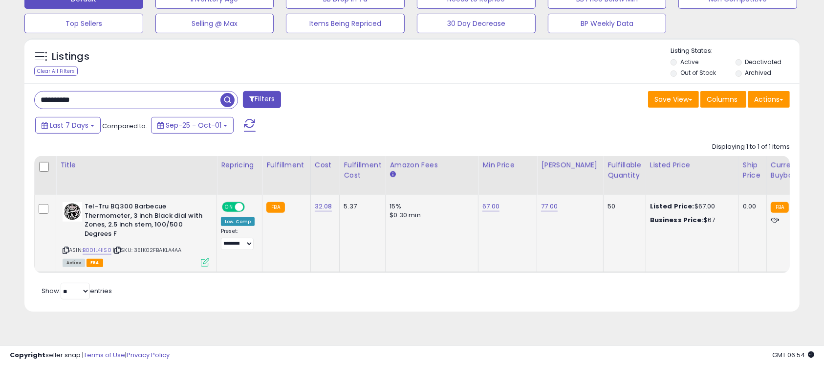
click at [205, 263] on icon at bounding box center [205, 262] width 8 height 8
click at [142, 100] on input "**********" at bounding box center [128, 99] width 186 height 17
paste input "text"
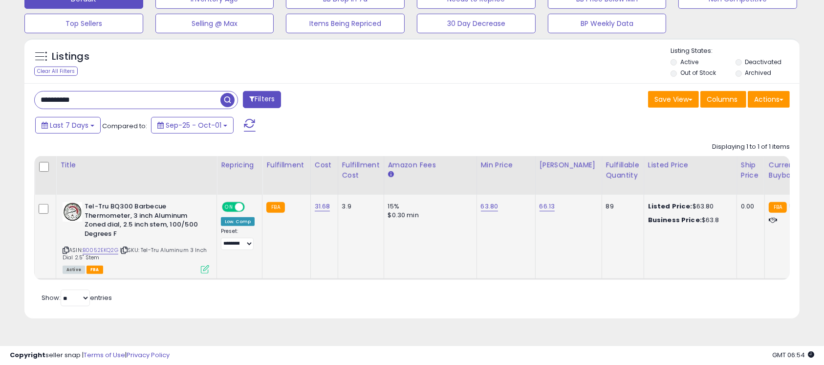
click at [203, 270] on icon at bounding box center [205, 269] width 8 height 8
click at [170, 97] on input "**********" at bounding box center [128, 99] width 186 height 17
paste input "text"
type input "**********"
click at [205, 269] on icon at bounding box center [205, 269] width 8 height 8
